Goal: Check status: Check status

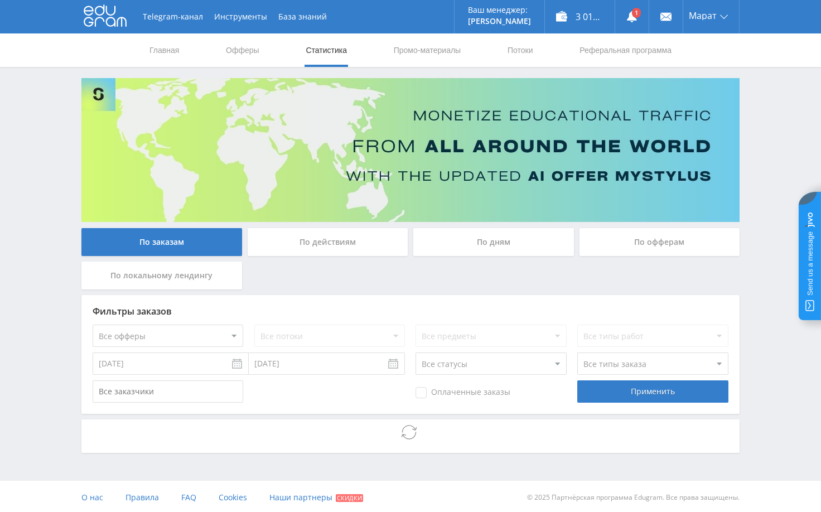
drag, startPoint x: 0, startPoint y: 0, endPoint x: 769, endPoint y: 297, distance: 824.8
click at [769, 297] on div "Telegram-канал Инструменты База знаний Ваш менеджер: [PERSON_NAME] Online @edug…" at bounding box center [410, 257] width 821 height 514
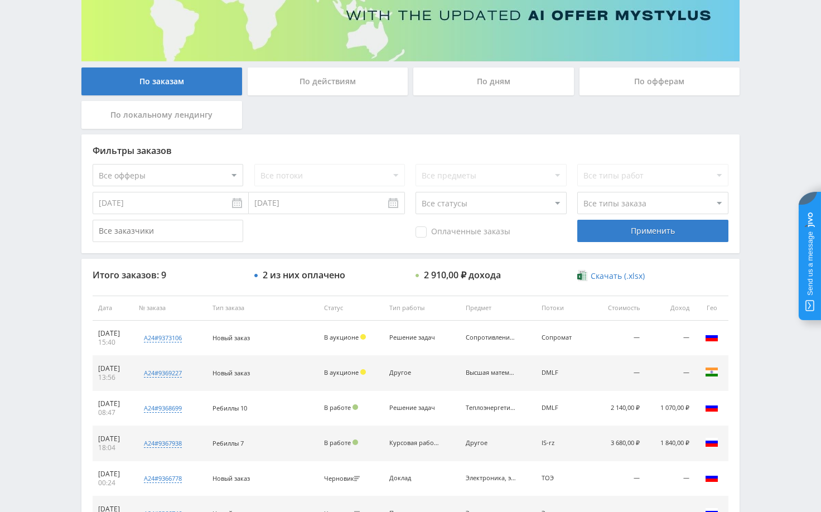
scroll to position [225, 0]
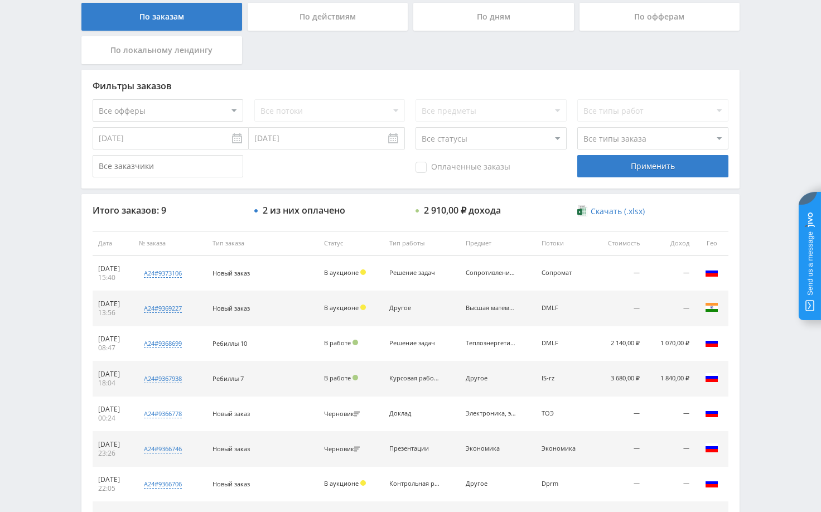
click at [770, 126] on div "Telegram-канал Инструменты База знаний Ваш менеджер: [PERSON_NAME] Alex Online …" at bounding box center [410, 214] width 821 height 879
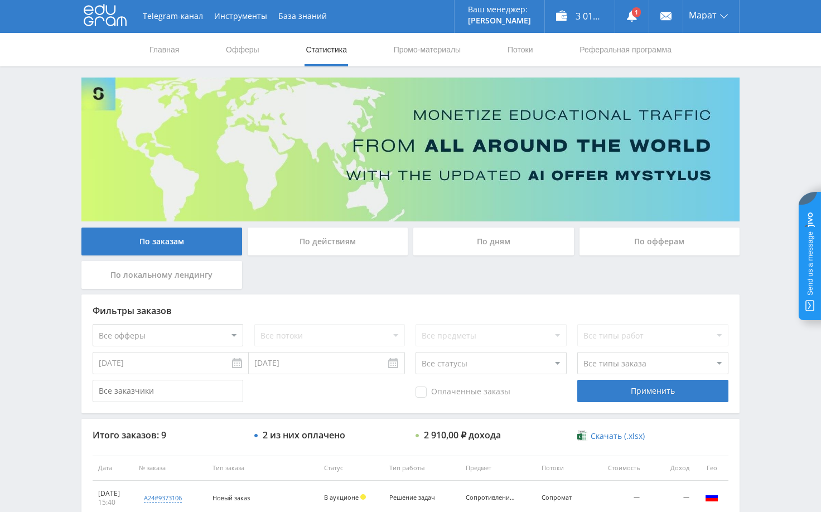
scroll to position [0, 0]
click at [768, 176] on div "Telegram-канал Инструменты База знаний Ваш менеджер: [PERSON_NAME] Alex Online …" at bounding box center [410, 439] width 821 height 879
click at [765, 124] on div "Telegram-канал Инструменты База знаний Ваш менеджер: [PERSON_NAME] Alex Online …" at bounding box center [410, 439] width 821 height 879
click at [763, 99] on div "Telegram-канал Инструменты База знаний Ваш менеджер: [PERSON_NAME] Alex Online …" at bounding box center [410, 439] width 821 height 879
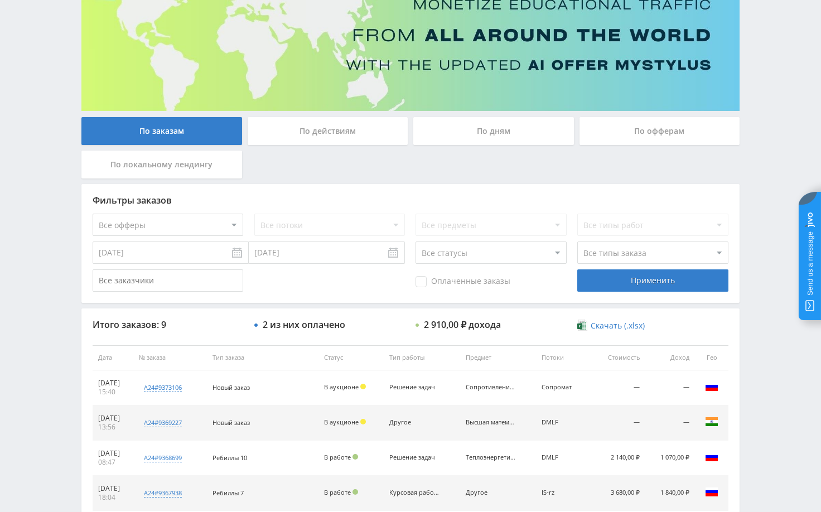
scroll to position [112, 0]
drag, startPoint x: 754, startPoint y: 190, endPoint x: 742, endPoint y: 152, distance: 40.2
click at [754, 190] on div "Telegram-канал Инструменты База знаний Ваш менеджер: [PERSON_NAME] Alex Online …" at bounding box center [410, 327] width 821 height 879
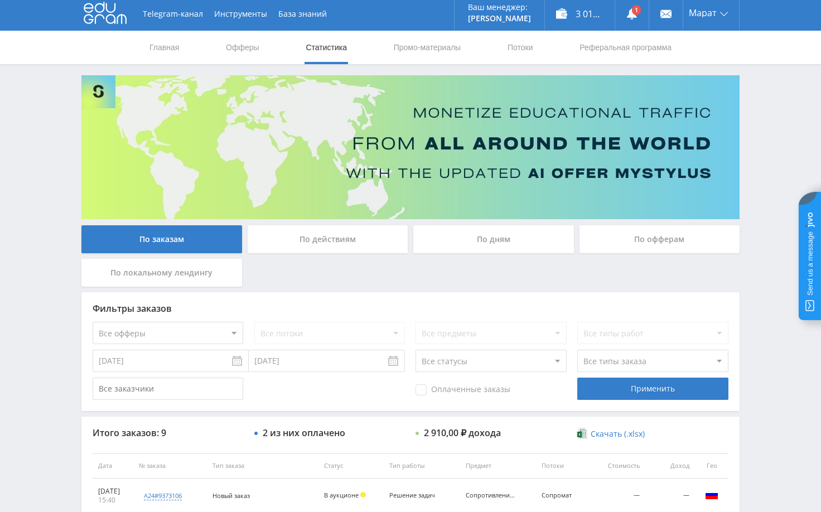
scroll to position [0, 0]
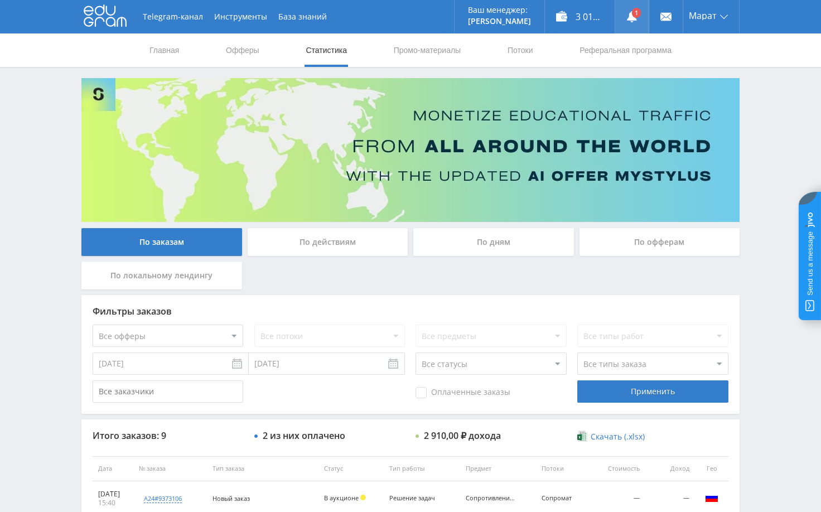
click at [637, 22] on icon at bounding box center [631, 16] width 11 height 11
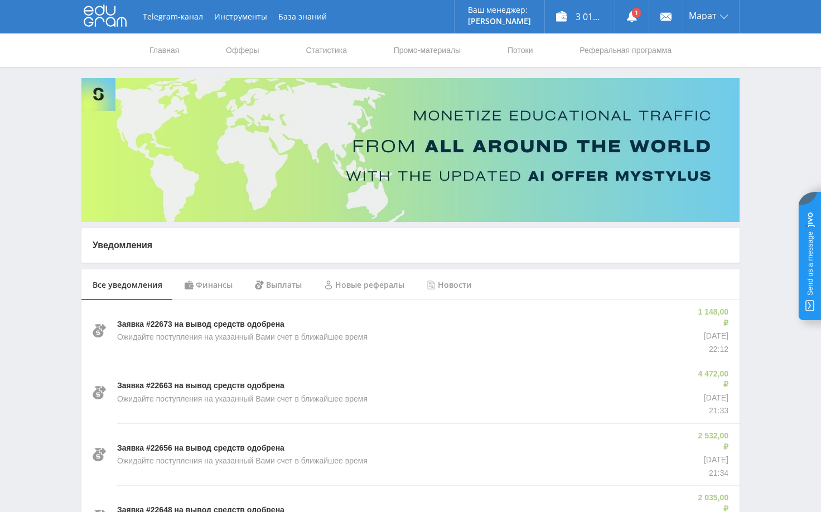
click at [213, 293] on div "Финансы" at bounding box center [209, 284] width 70 height 31
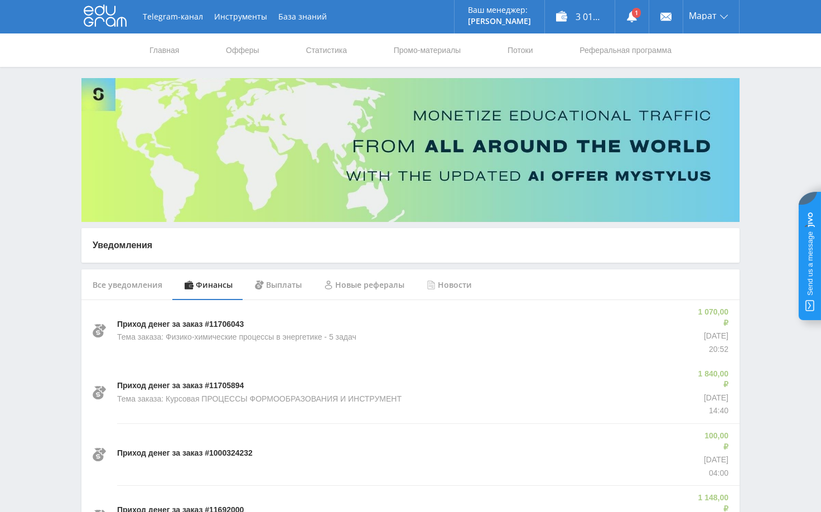
click at [586, 13] on div "3 010,70 ₽" at bounding box center [580, 16] width 70 height 33
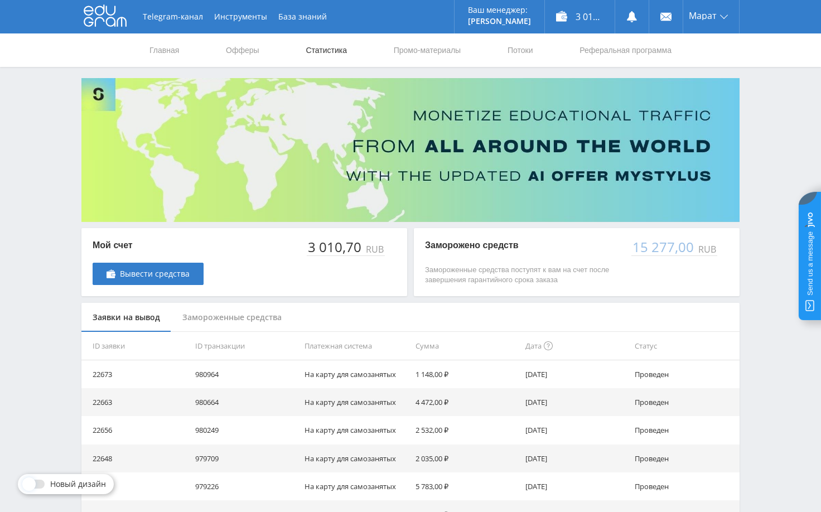
click at [338, 54] on link "Статистика" at bounding box center [327, 49] width 44 height 33
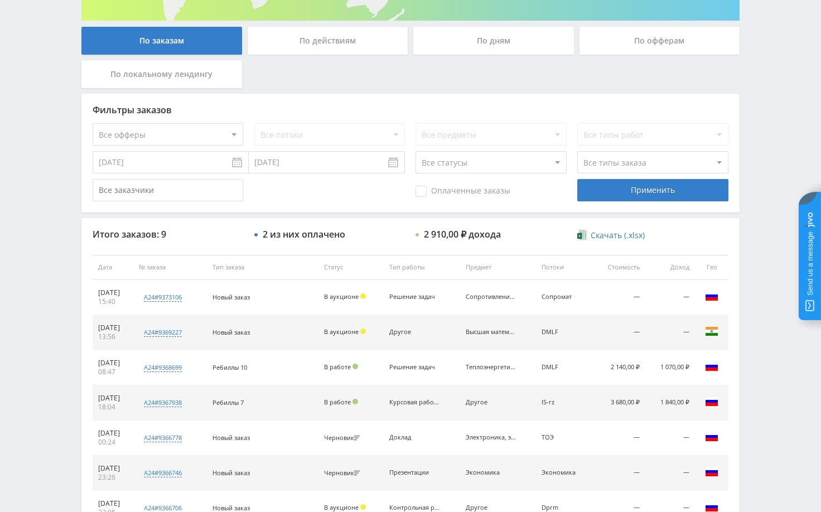
scroll to position [223, 0]
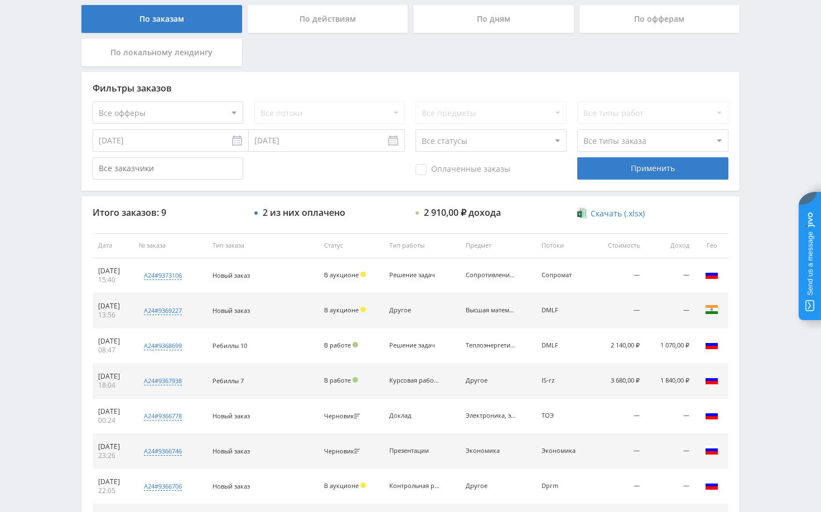
click at [758, 206] on div "Telegram-канал Инструменты База знаний Ваш менеджер: [PERSON_NAME] Alex Online …" at bounding box center [410, 216] width 821 height 879
click at [775, 200] on div "Telegram-канал Инструменты База знаний Ваш менеджер: [PERSON_NAME] Alex Online …" at bounding box center [410, 216] width 821 height 879
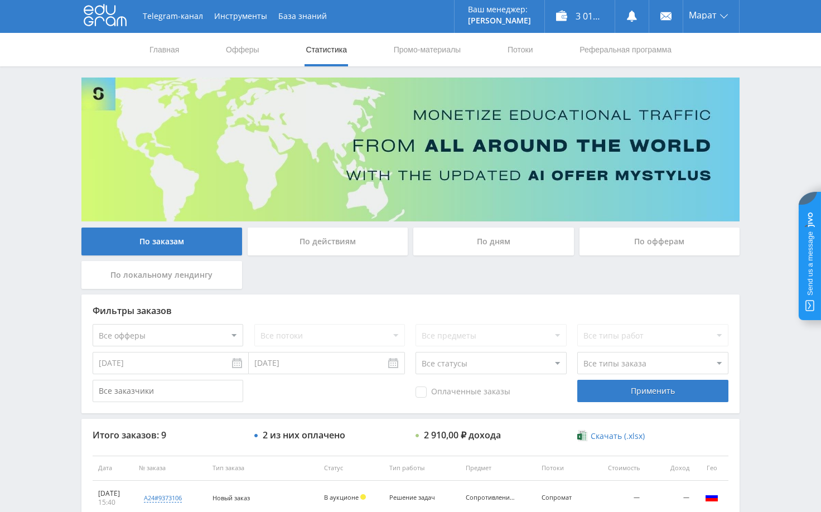
scroll to position [0, 0]
click at [744, 116] on div "По заказам По действиям По дням По офферам По локальному лендингу Фильтры заказ…" at bounding box center [410, 448] width 669 height 740
click at [748, 284] on div "Telegram-канал Инструменты База знаний Ваш менеджер: [PERSON_NAME] Alex Online …" at bounding box center [410, 439] width 821 height 879
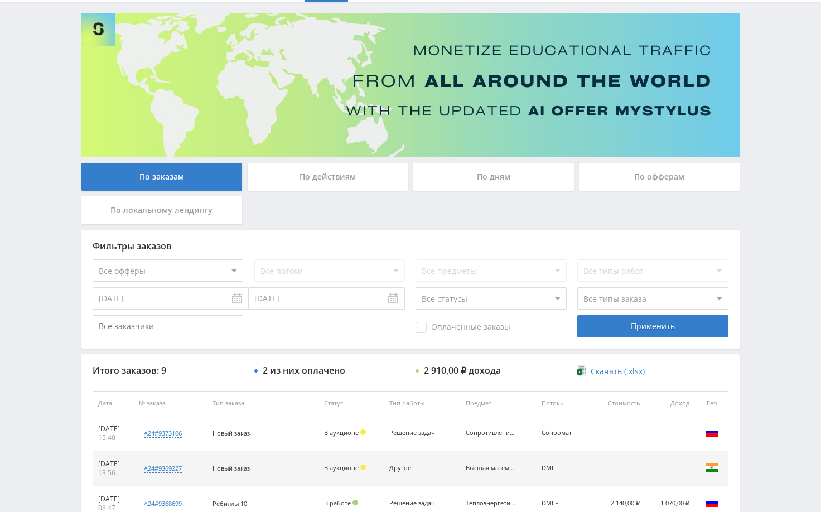
scroll to position [223, 0]
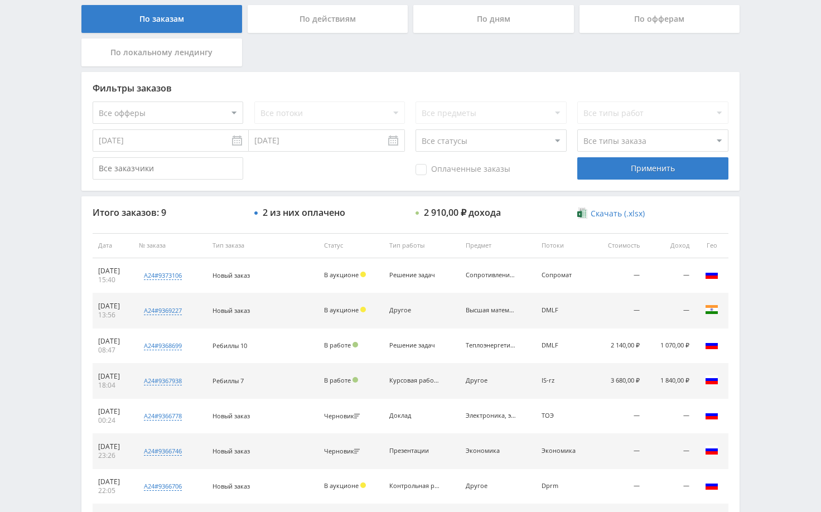
click at [771, 107] on div "Telegram-канал Инструменты База знаний Ваш менеджер: [PERSON_NAME] Alex Online …" at bounding box center [410, 216] width 821 height 879
